Goal: Information Seeking & Learning: Learn about a topic

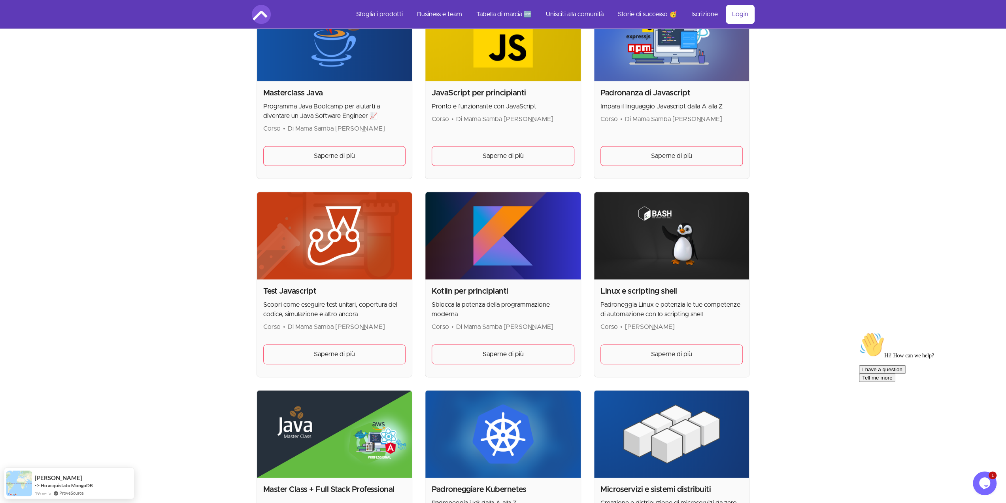
scroll to position [896, 0]
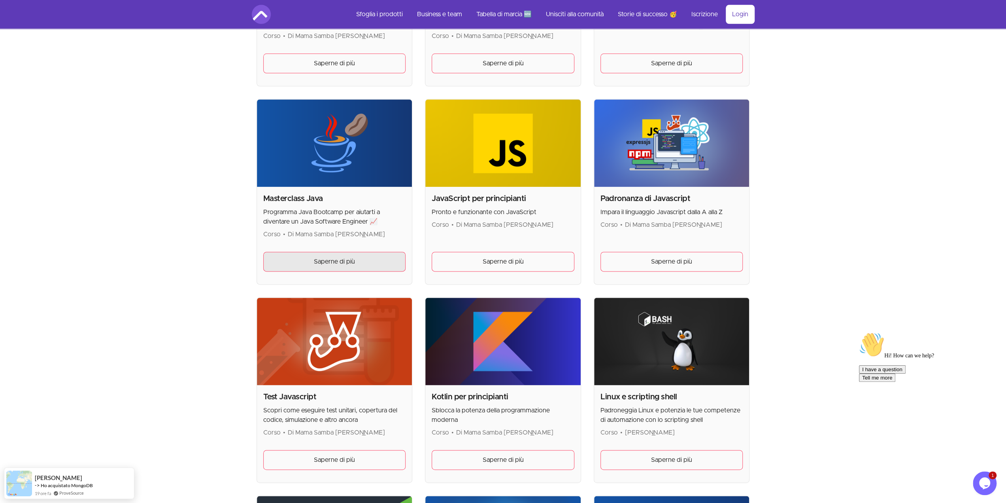
click at [358, 261] on link "Saperne di più" at bounding box center [334, 261] width 143 height 20
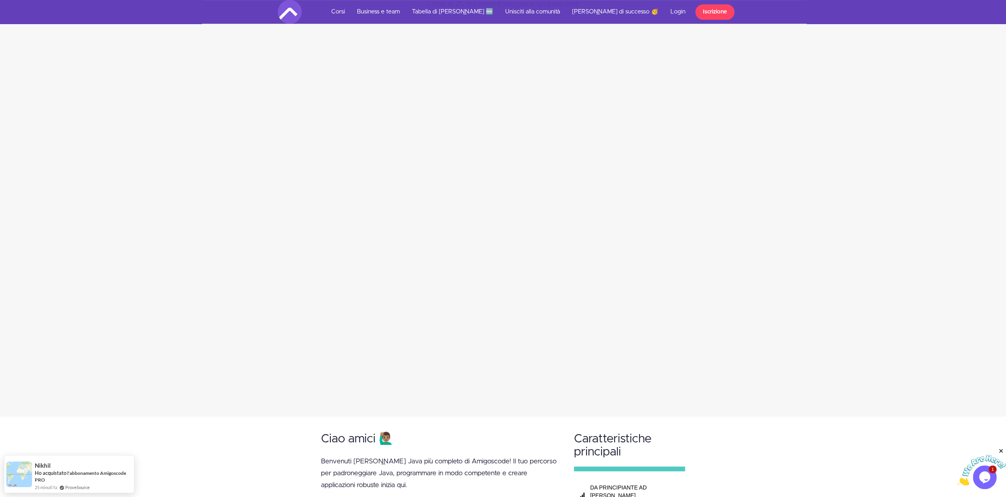
scroll to position [158, 0]
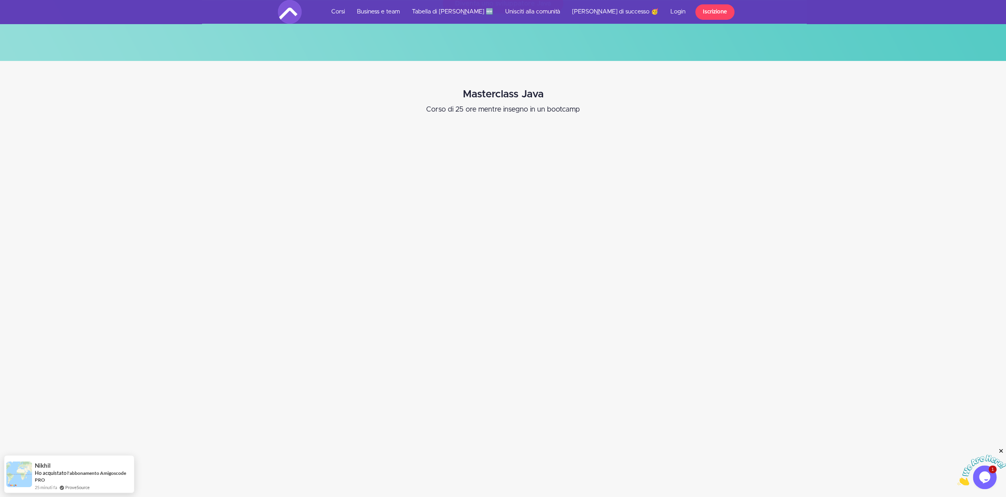
drag, startPoint x: 1001, startPoint y: 450, endPoint x: 1958, endPoint y: 897, distance: 1056.5
click at [1001, 450] on icon "Vicino" at bounding box center [1001, 450] width 7 height 7
click at [901, 256] on div "Masterclass Java Corso di 25 ore mentre insegno in un bootcamp" at bounding box center [503, 291] width 1018 height 421
